Goal: Information Seeking & Learning: Learn about a topic

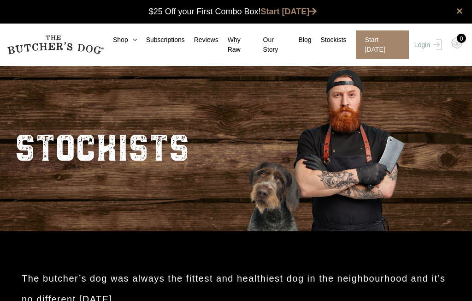
scroll to position [0, 0]
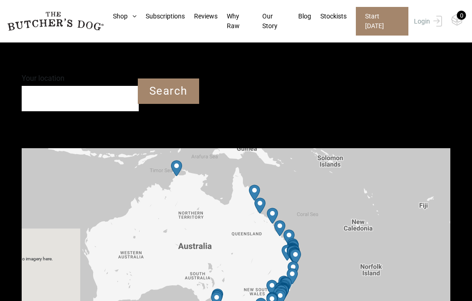
scroll to position [265, 0]
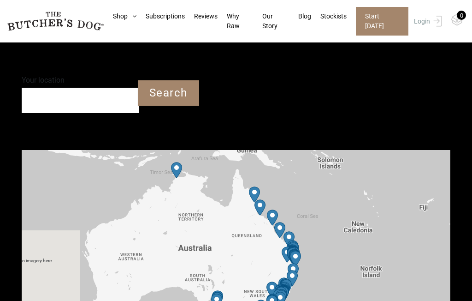
click at [132, 14] on icon at bounding box center [132, 16] width 9 height 6
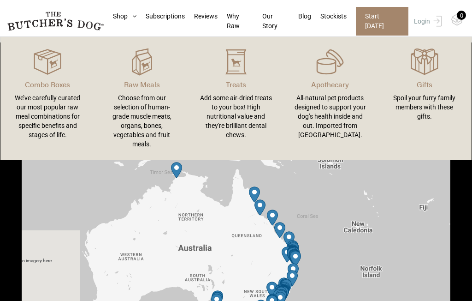
click at [236, 15] on link "Why Raw" at bounding box center [235, 21] width 35 height 19
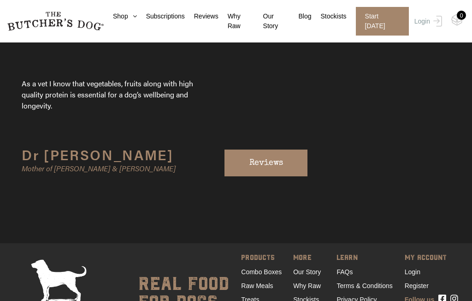
scroll to position [2998, 0]
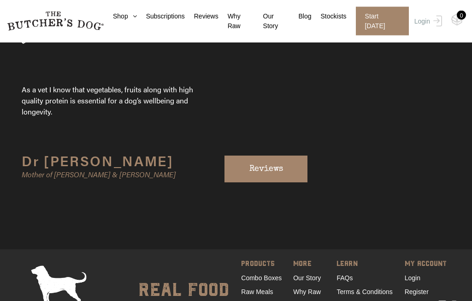
click at [258, 156] on link "Reviews" at bounding box center [265, 169] width 83 height 27
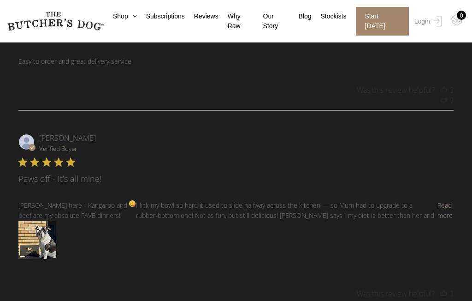
scroll to position [615, 0]
